Goal: Information Seeking & Learning: Check status

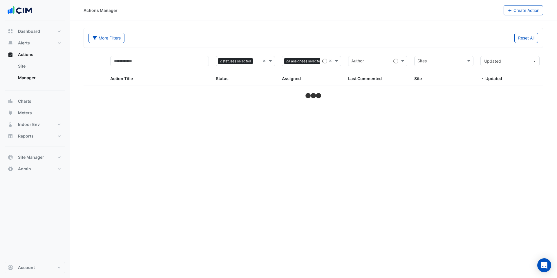
select select "***"
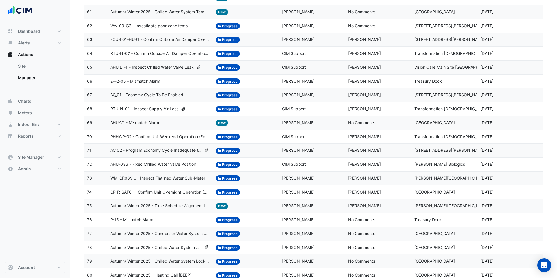
scroll to position [1209, 0]
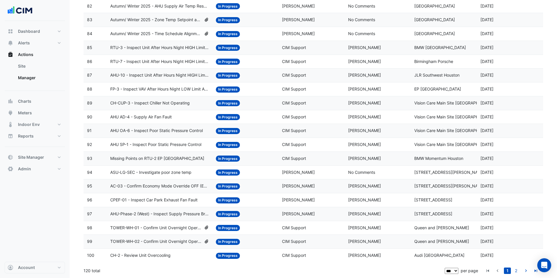
click at [422, 241] on span "Queen and [PERSON_NAME]" at bounding box center [441, 241] width 55 height 5
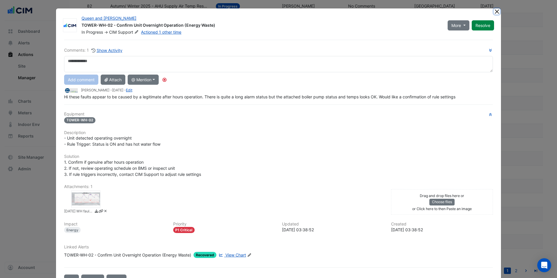
click at [497, 10] on button "Close" at bounding box center [497, 11] width 6 height 6
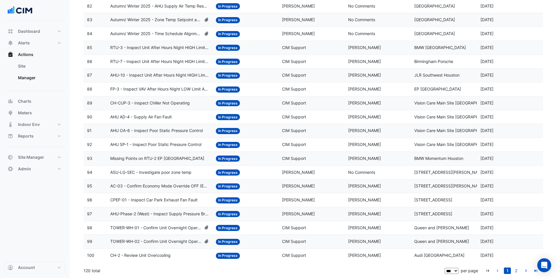
click at [390, 227] on div "Last Commented: [PERSON_NAME]" at bounding box center [377, 228] width 59 height 7
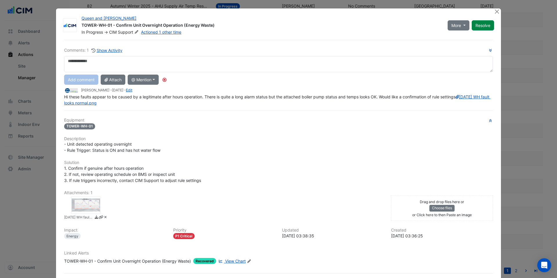
click at [123, 90] on span "[DATE]" at bounding box center [117, 90] width 11 height 4
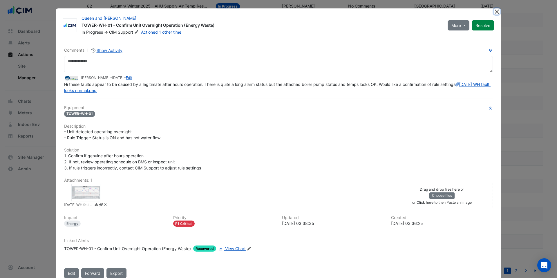
click at [498, 14] on button "Close" at bounding box center [497, 11] width 6 height 6
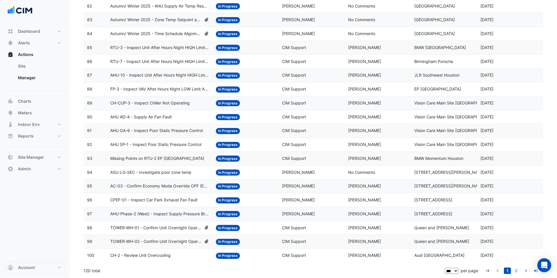
click at [386, 102] on div "Last Commented: [PERSON_NAME]" at bounding box center [377, 103] width 59 height 7
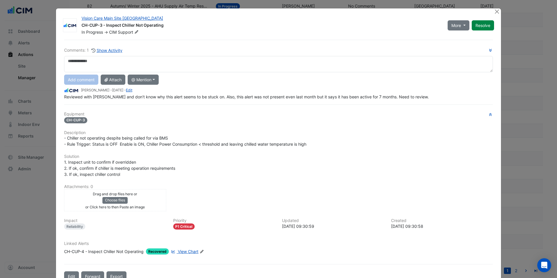
click at [386, 102] on div "Comments: 1 Show Activity Add comment Attach @ Mention CIM CIM Support JnJ Visi…" at bounding box center [279, 161] width 436 height 242
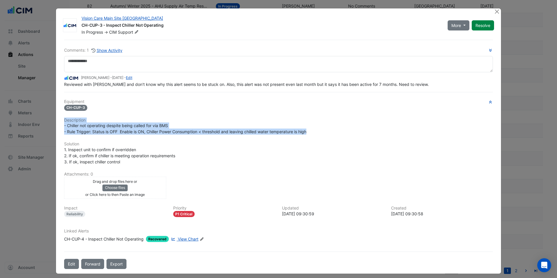
drag, startPoint x: 391, startPoint y: 116, endPoint x: 389, endPoint y: 133, distance: 17.3
click at [389, 133] on div "Equipment CH-CUP-3 Description - Chiller not operating despite being called for…" at bounding box center [278, 172] width 429 height 147
click at [498, 11] on button "Close" at bounding box center [497, 11] width 6 height 6
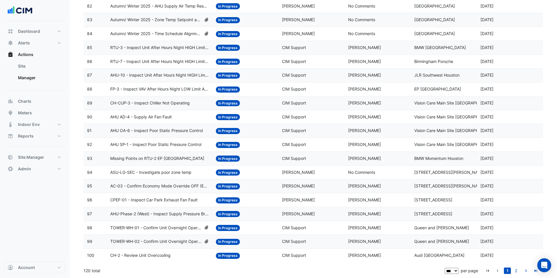
click at [338, 172] on div "Assigned: [PERSON_NAME]" at bounding box center [311, 172] width 59 height 7
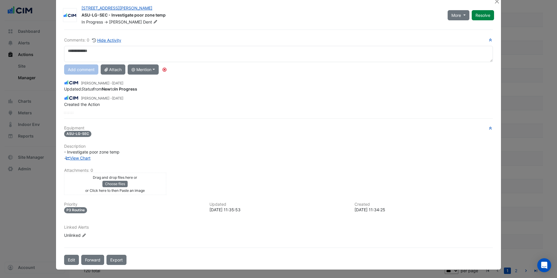
scroll to position [0, 0]
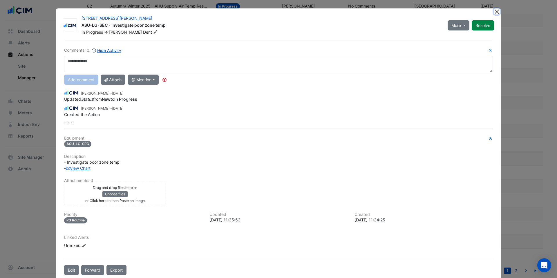
click at [497, 11] on button "Close" at bounding box center [497, 11] width 6 height 6
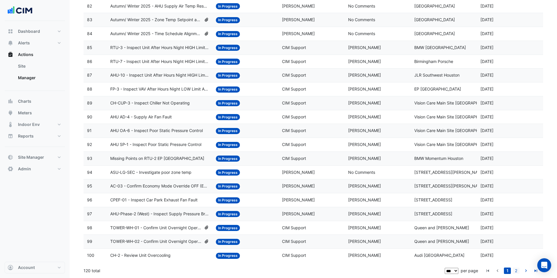
click at [518, 271] on link "2" at bounding box center [516, 271] width 7 height 6
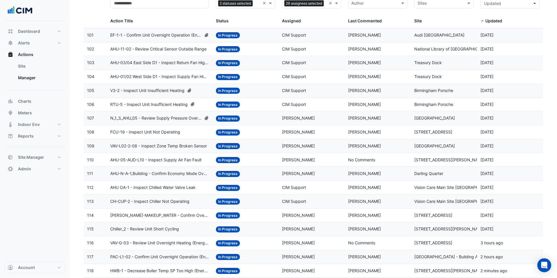
scroll to position [101, 0]
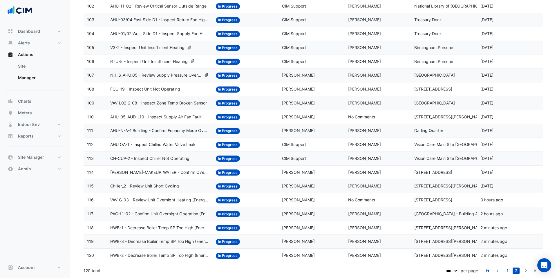
click at [388, 225] on div "Last Commented: [PERSON_NAME]" at bounding box center [377, 228] width 59 height 7
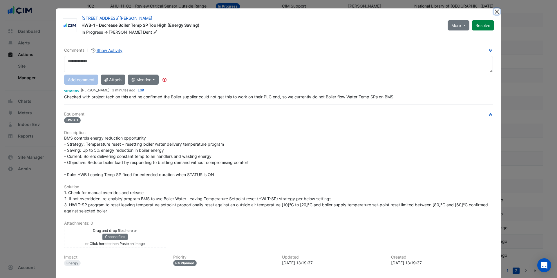
click at [497, 11] on button "Close" at bounding box center [497, 11] width 6 height 6
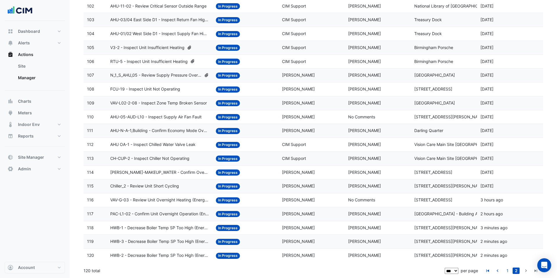
click at [303, 200] on span "[PERSON_NAME]" at bounding box center [298, 199] width 33 height 5
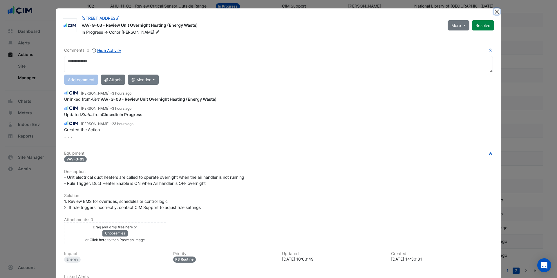
click at [496, 12] on button "Close" at bounding box center [497, 11] width 6 height 6
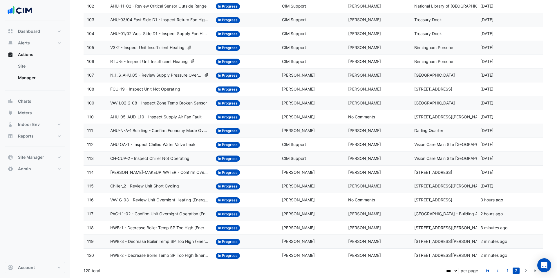
click at [311, 213] on div "Assigned: [PERSON_NAME]" at bounding box center [311, 214] width 59 height 7
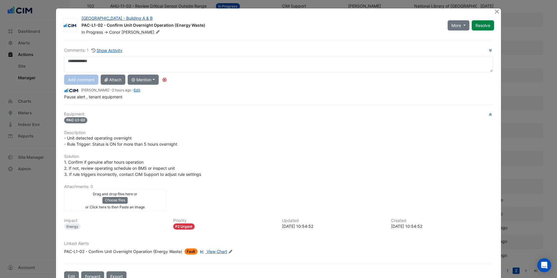
scroll to position [3, 0]
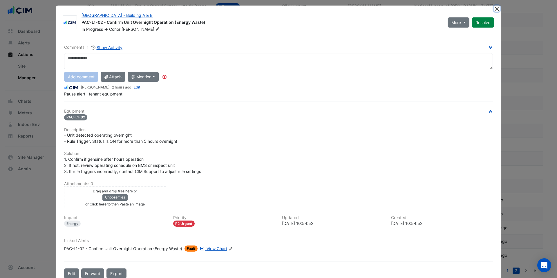
click at [496, 10] on button "Close" at bounding box center [497, 9] width 6 height 6
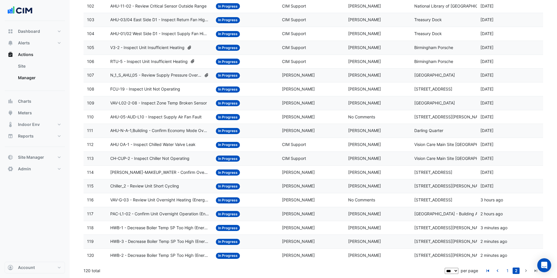
click at [295, 170] on span "[PERSON_NAME]" at bounding box center [298, 172] width 33 height 5
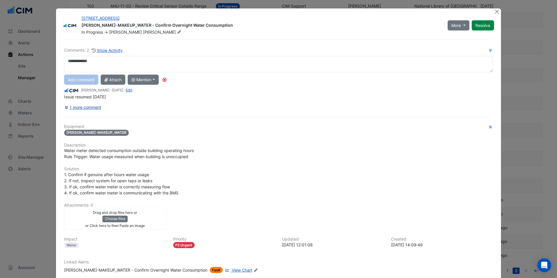
click at [98, 108] on button "1 more comment" at bounding box center [82, 107] width 37 height 10
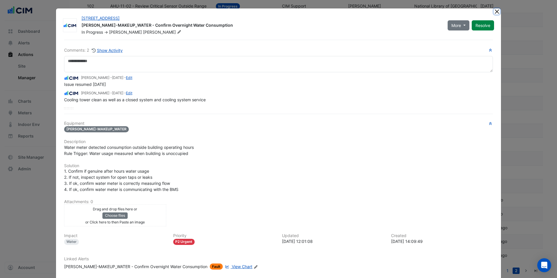
click at [498, 13] on button "Close" at bounding box center [497, 11] width 6 height 6
